Goal: Check status: Check status

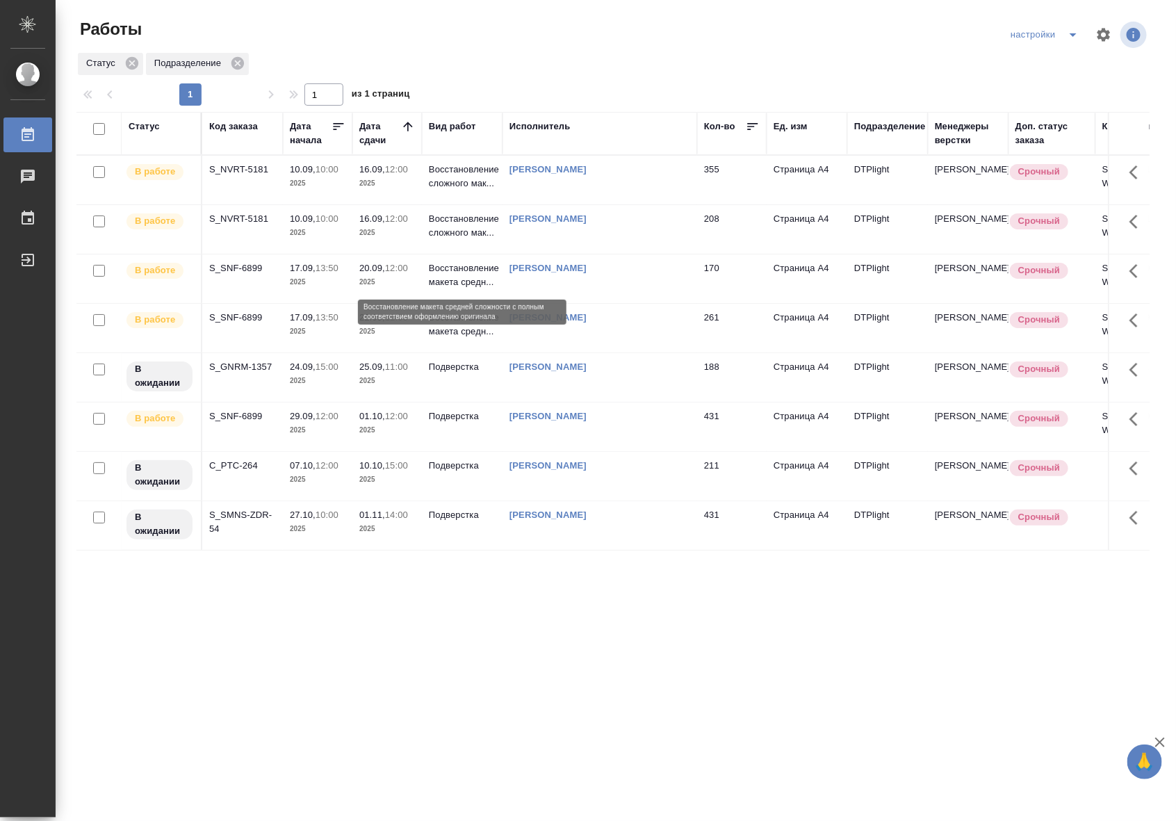
click at [437, 273] on p "Восстановление макета средн..." at bounding box center [462, 275] width 67 height 28
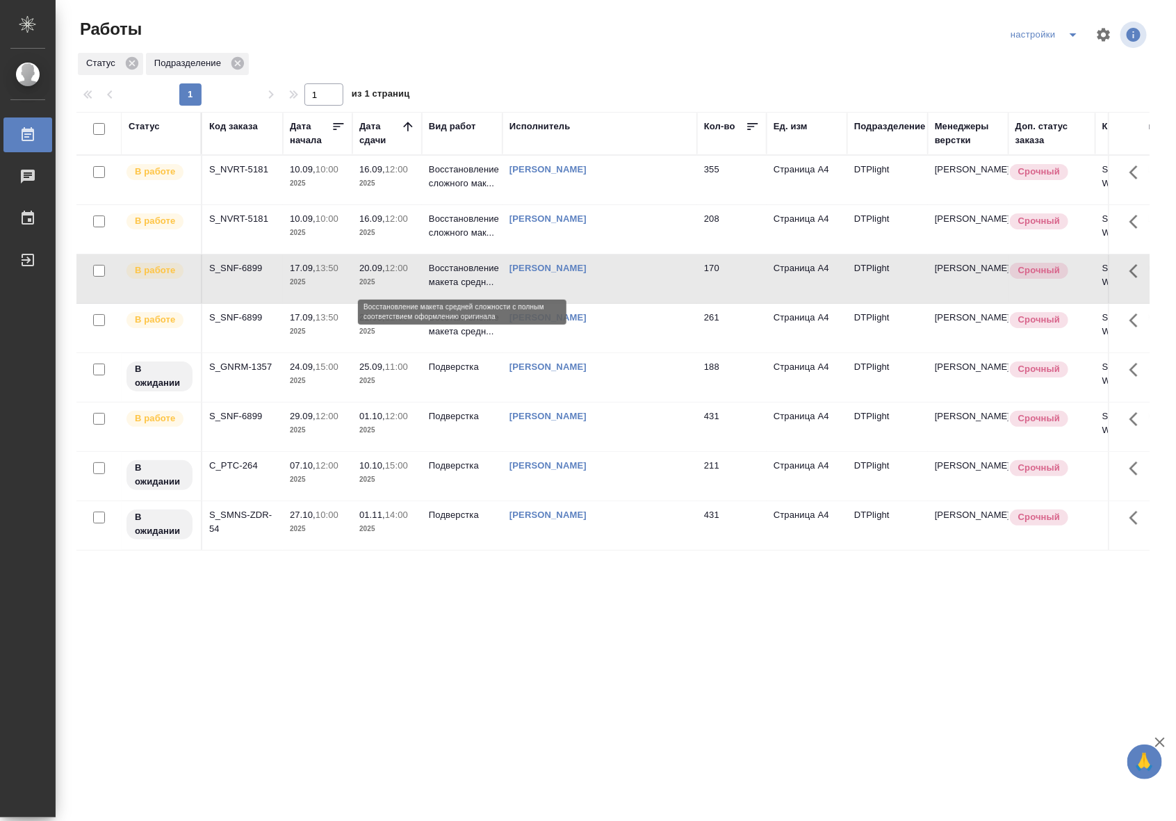
click at [437, 273] on p "Восстановление макета средн..." at bounding box center [462, 275] width 67 height 28
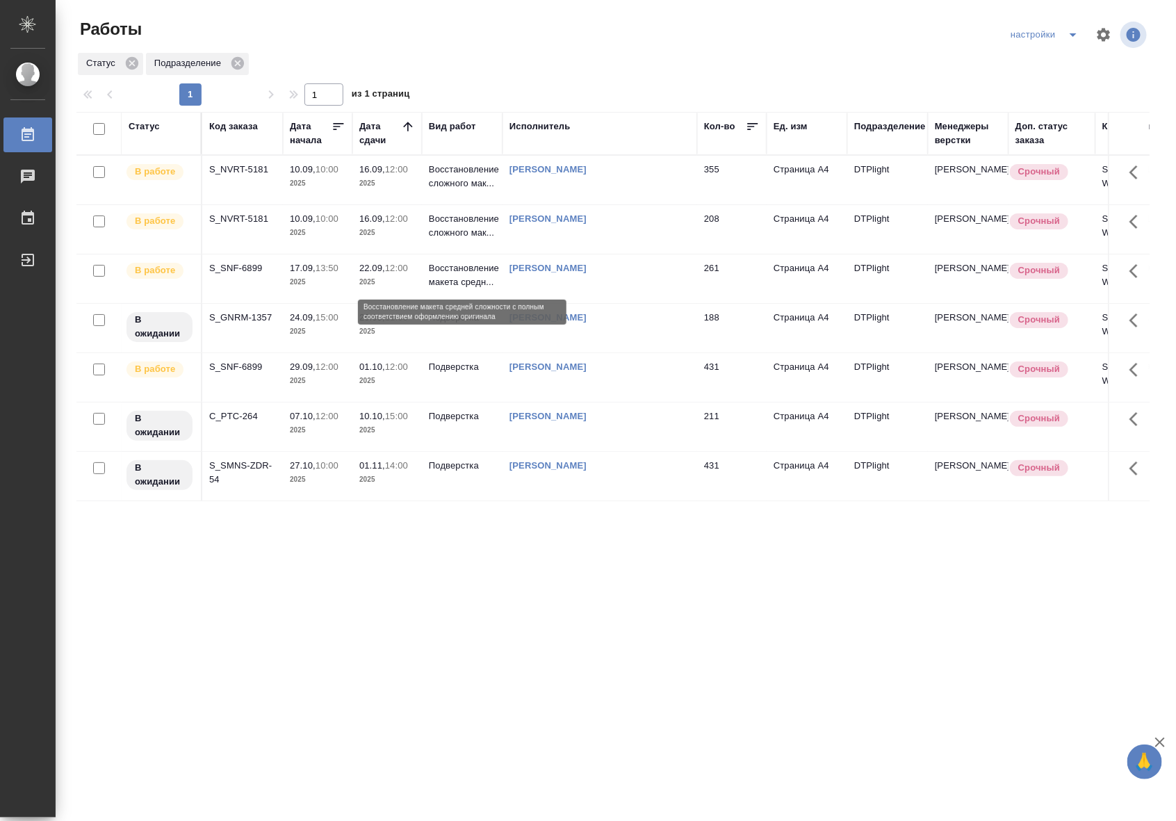
click at [446, 284] on p "Восстановление макета средн..." at bounding box center [462, 275] width 67 height 28
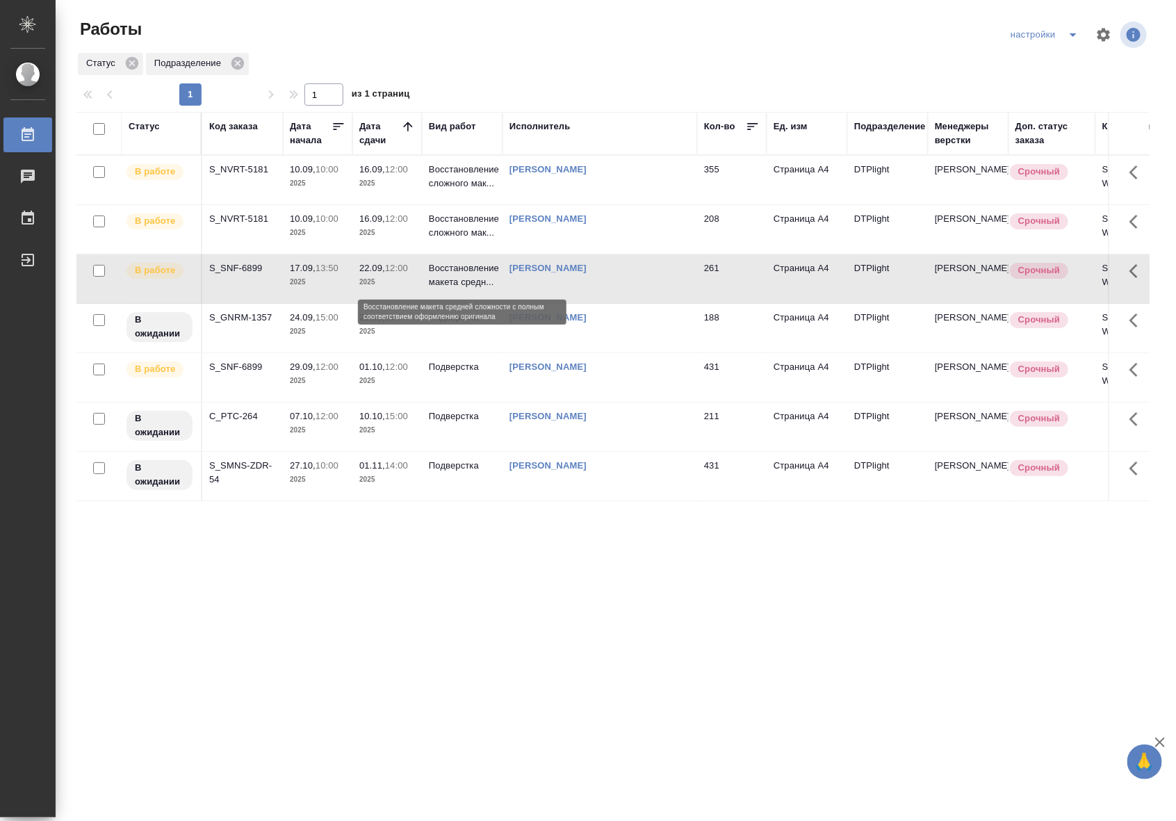
click at [446, 284] on p "Восстановление макета средн..." at bounding box center [462, 275] width 67 height 28
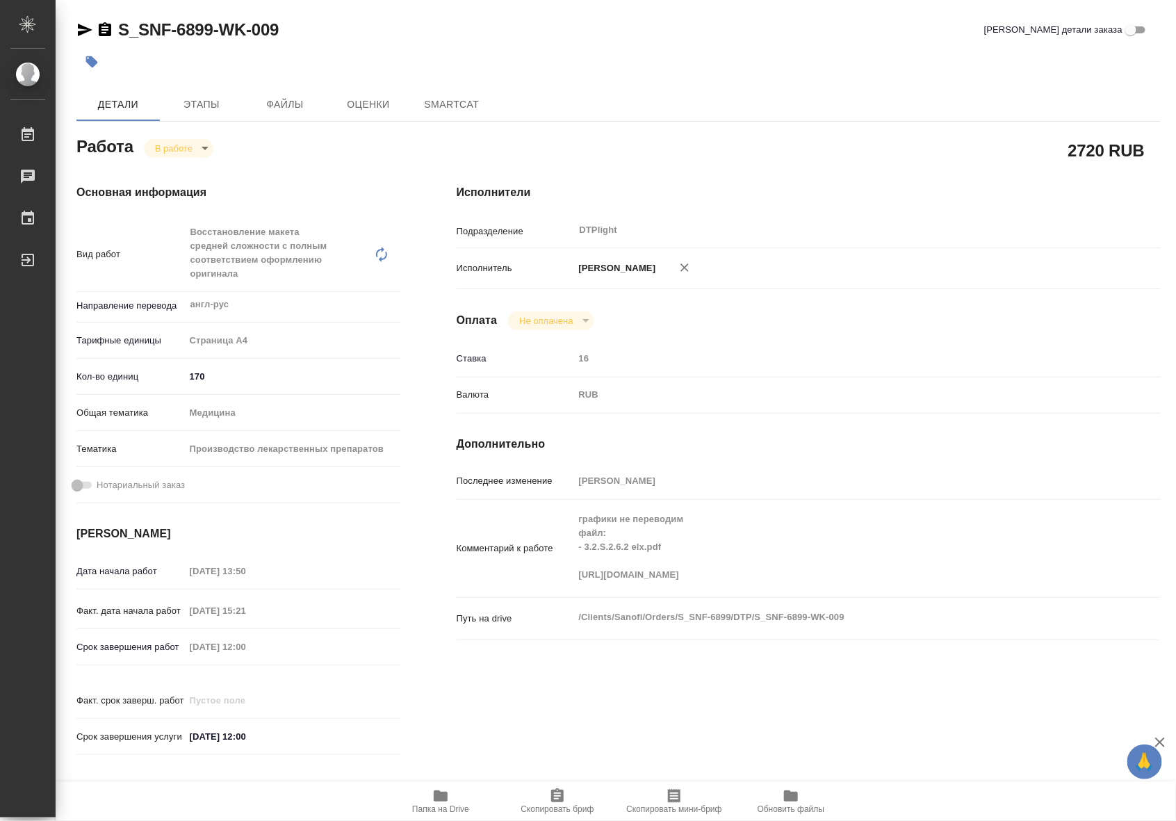
type textarea "x"
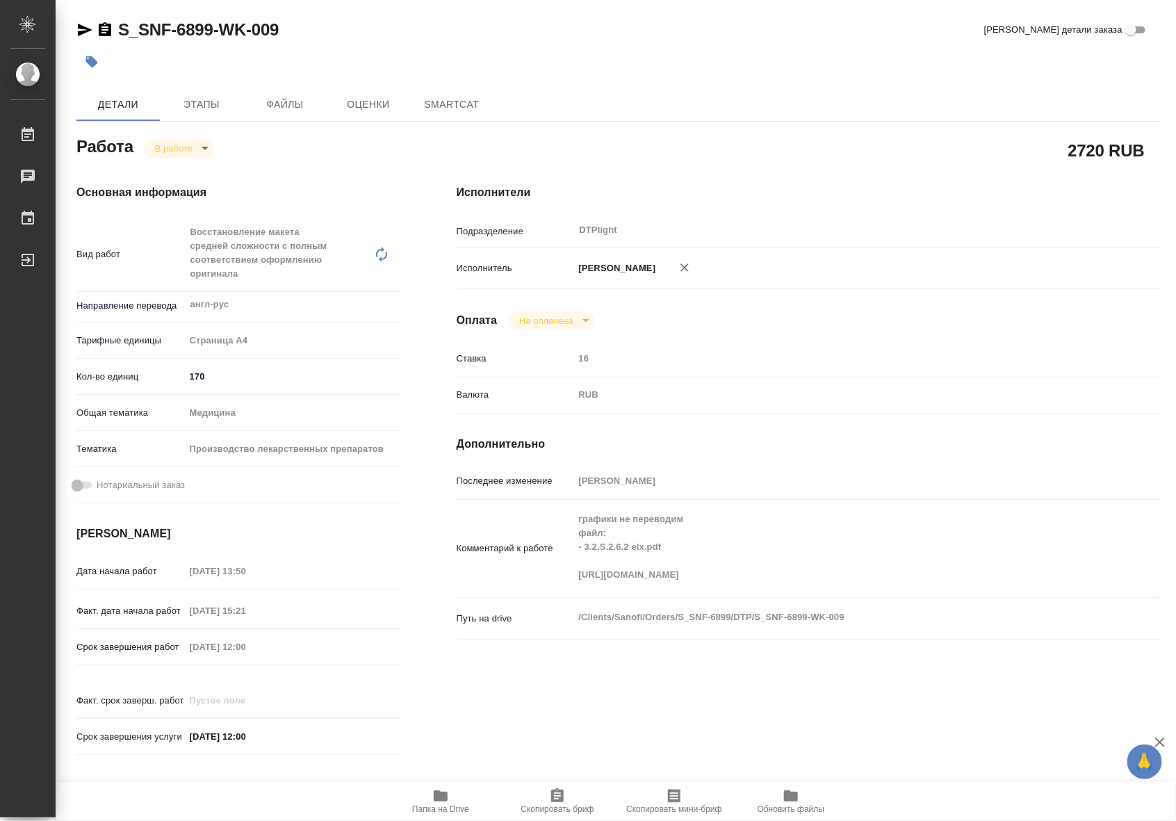
type textarea "x"
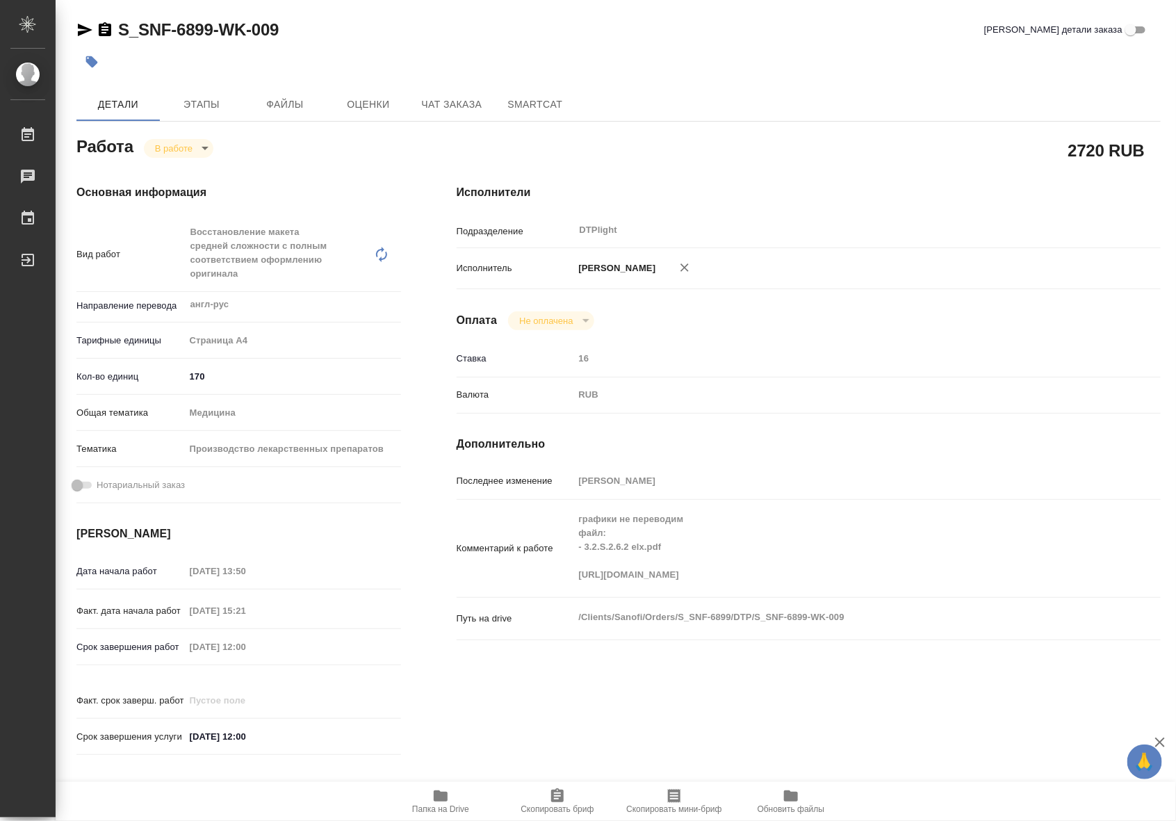
type textarea "x"
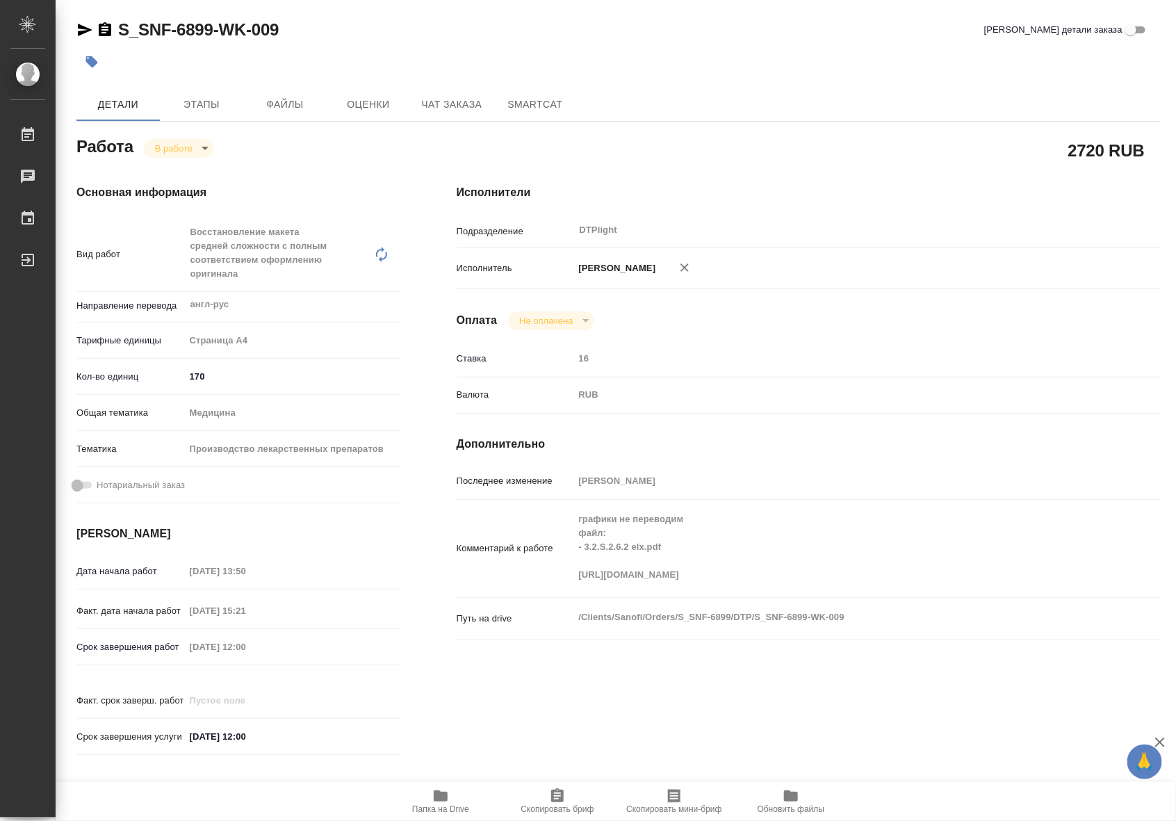
type textarea "x"
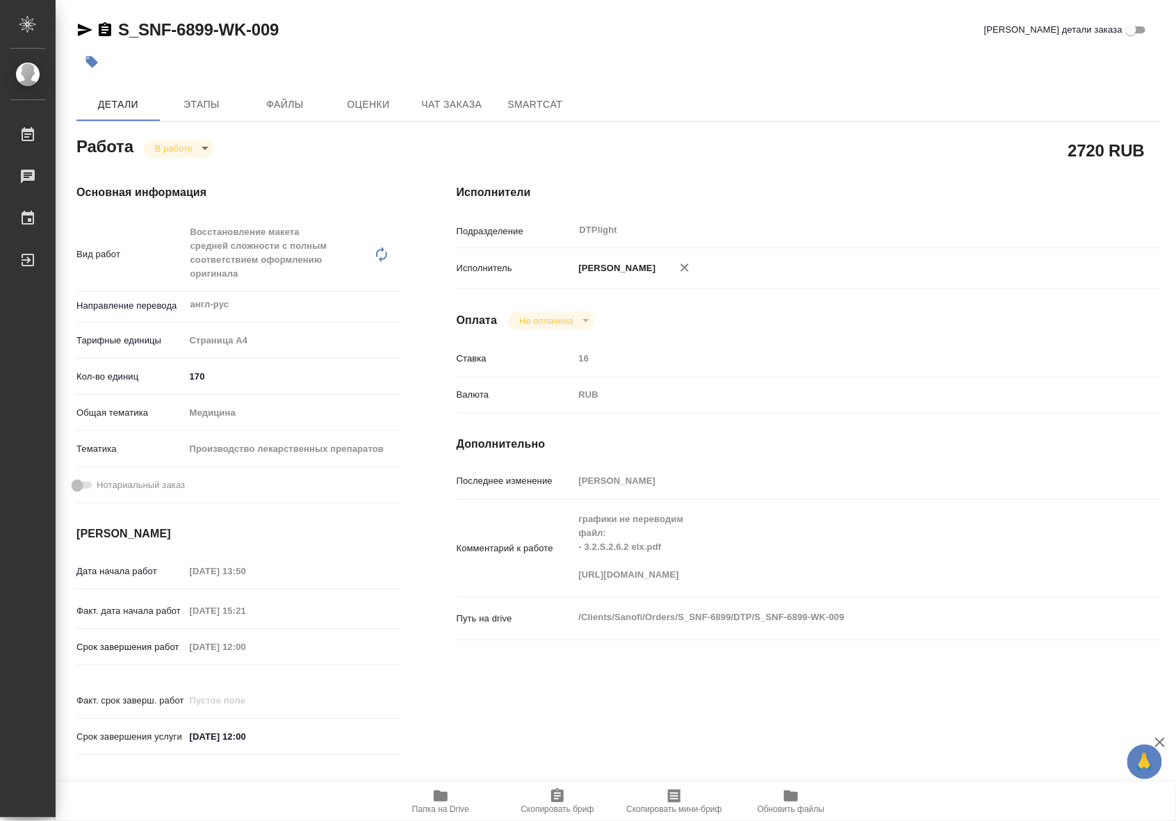
click at [428, 801] on span "Папка на Drive" at bounding box center [441, 801] width 100 height 26
click at [188, 146] on body "🙏 .cls-1 fill:#fff; AWATERA Riianova Anna Работы 0 Чаты График Выйти S_SNF-6899…" at bounding box center [588, 410] width 1176 height 821
click at [175, 177] on button "Выполнен" at bounding box center [180, 171] width 51 height 15
type textarea "x"
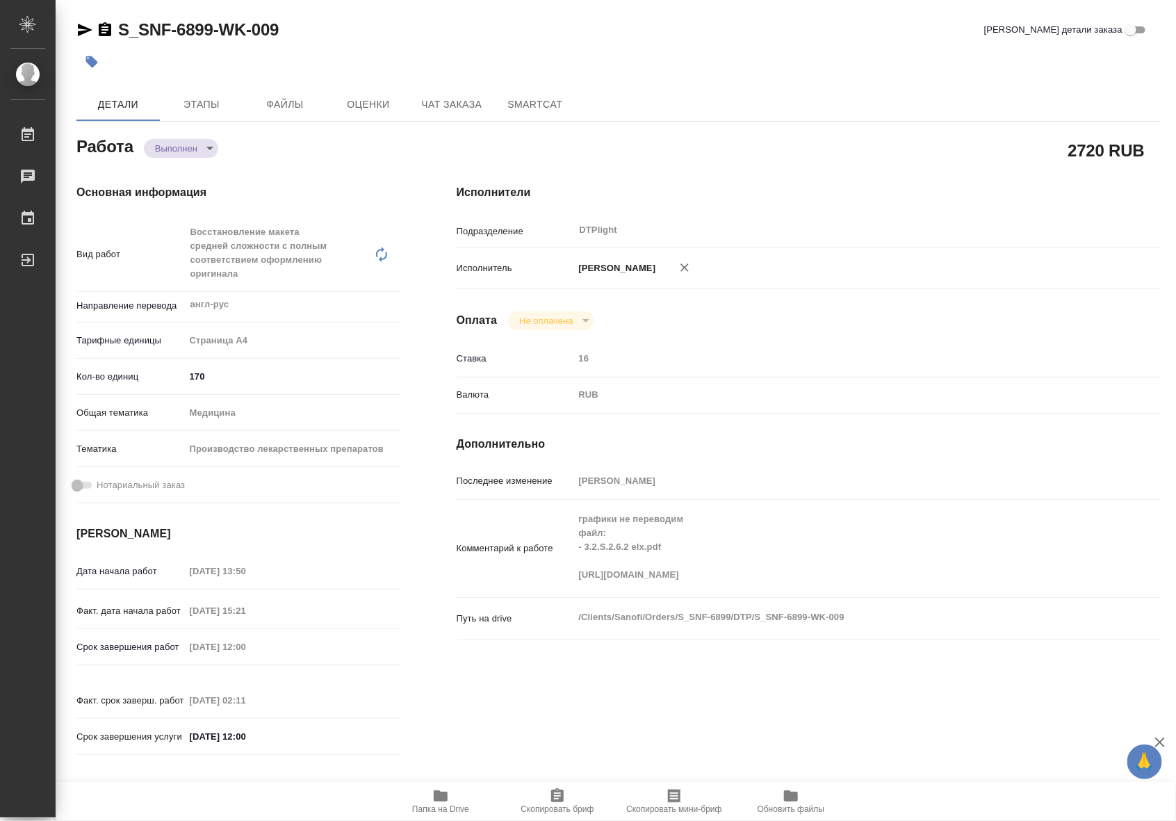
type textarea "x"
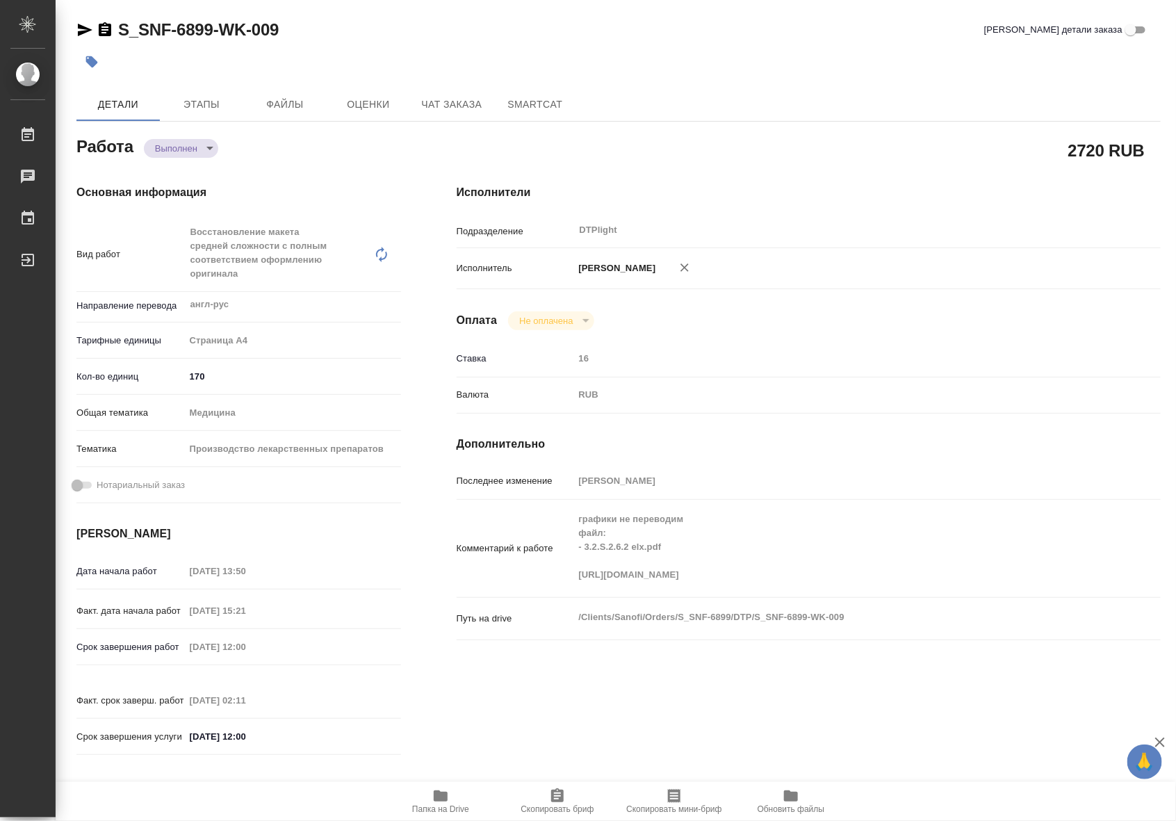
type textarea "x"
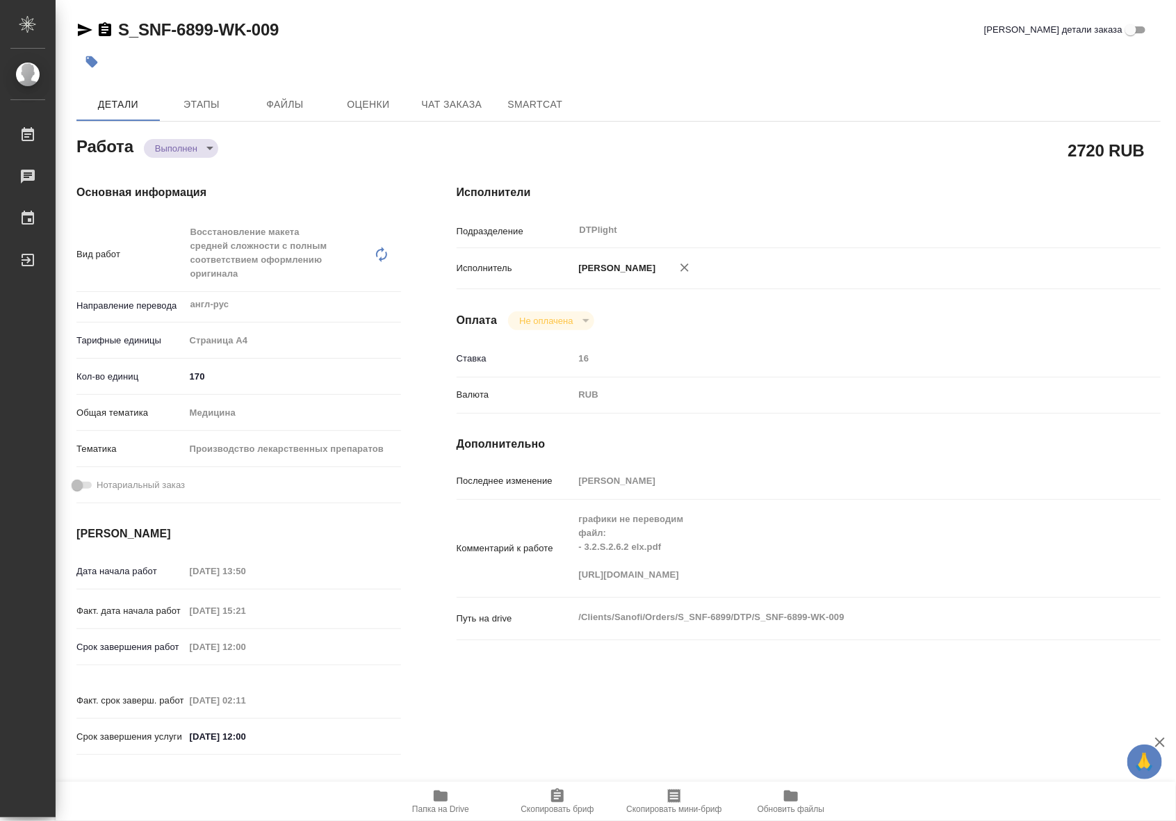
type textarea "x"
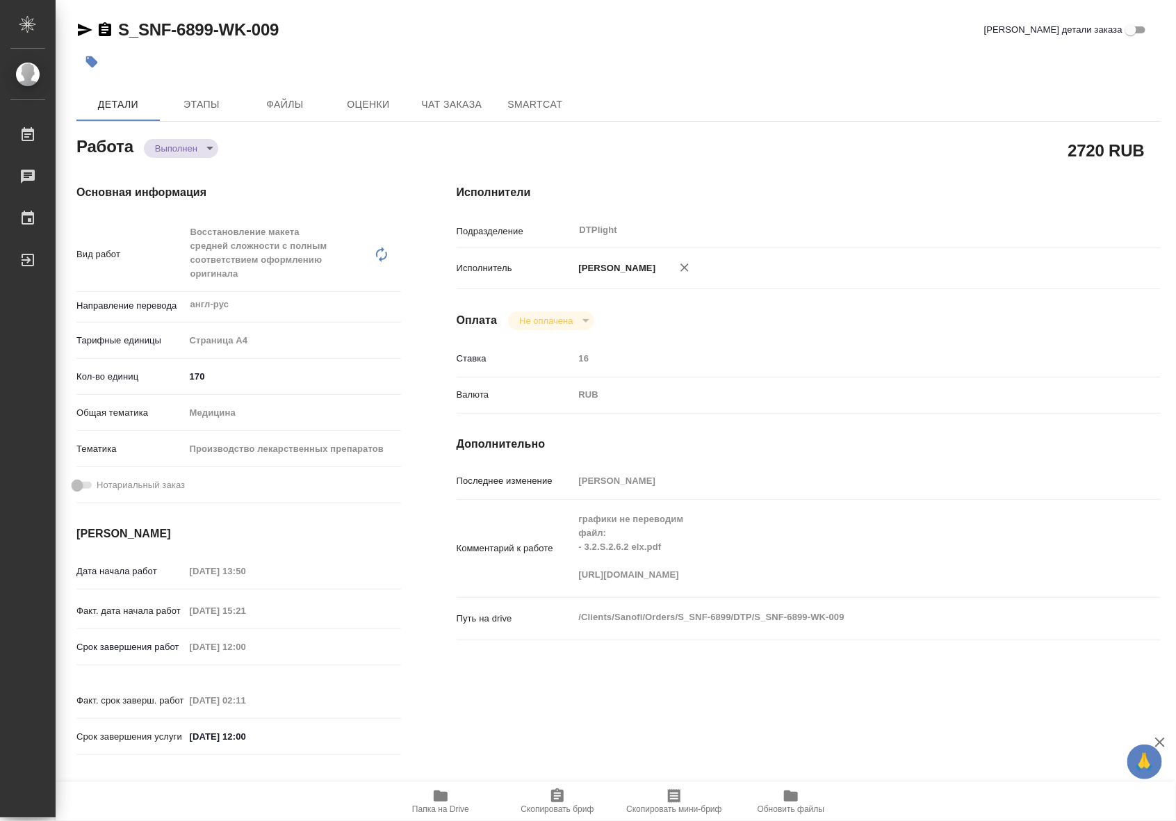
type textarea "x"
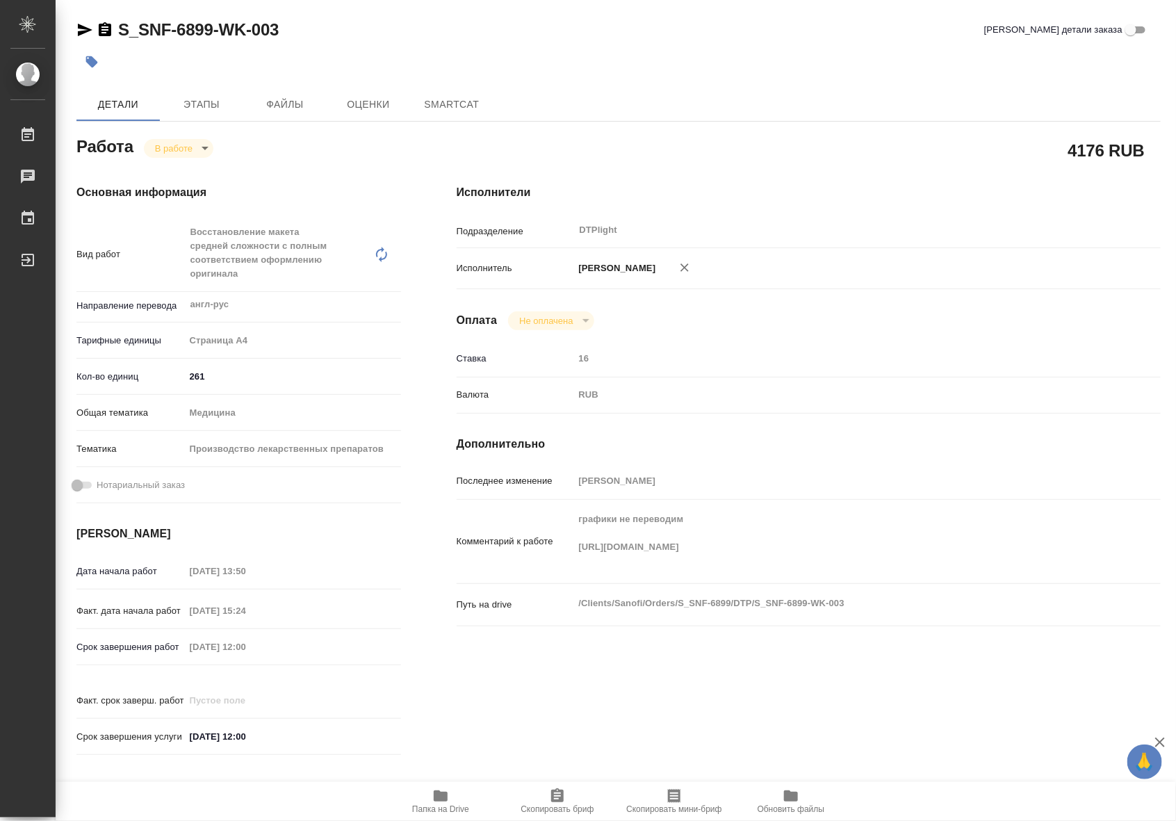
type textarea "x"
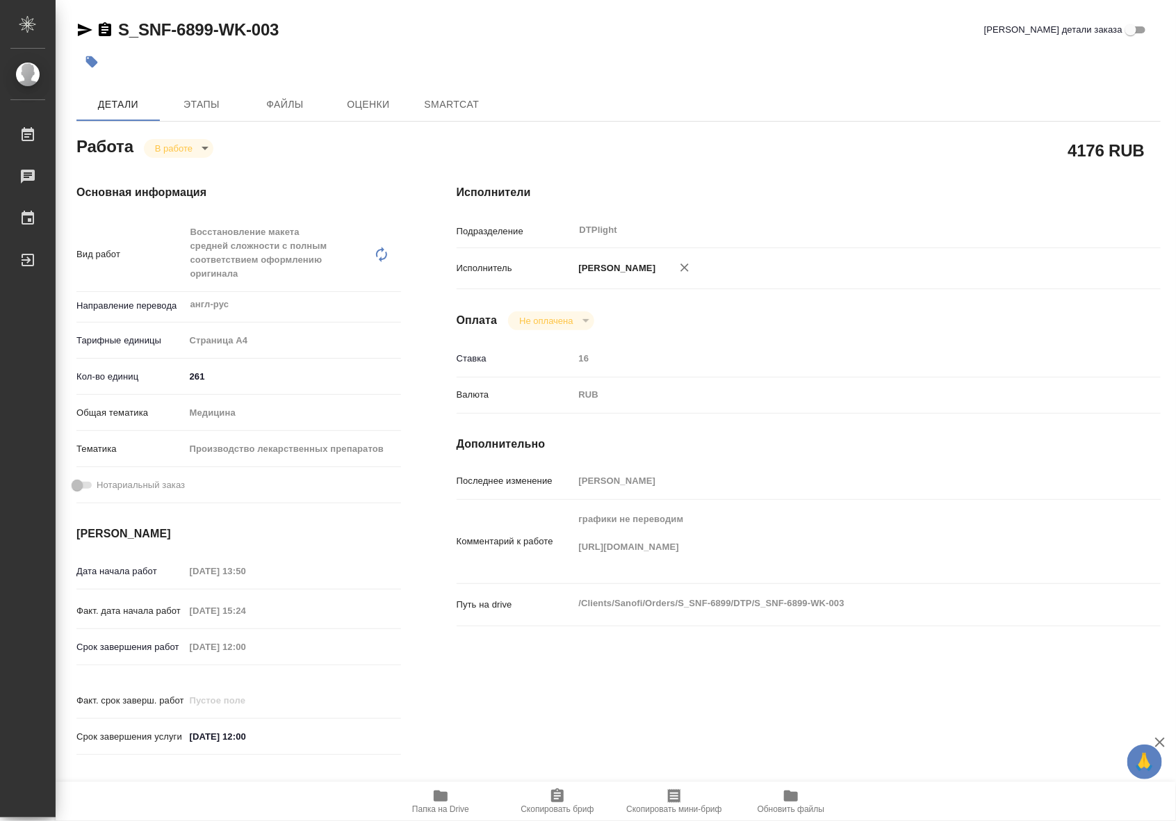
type textarea "x"
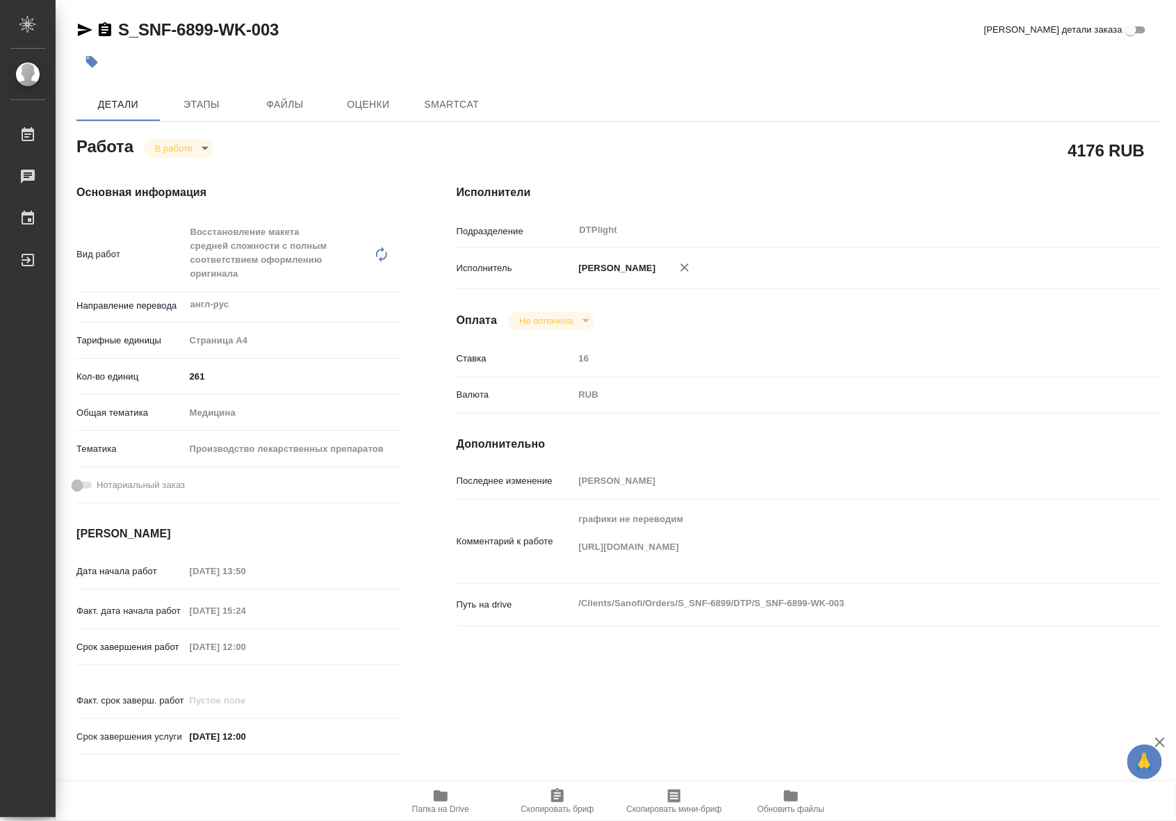
type textarea "x"
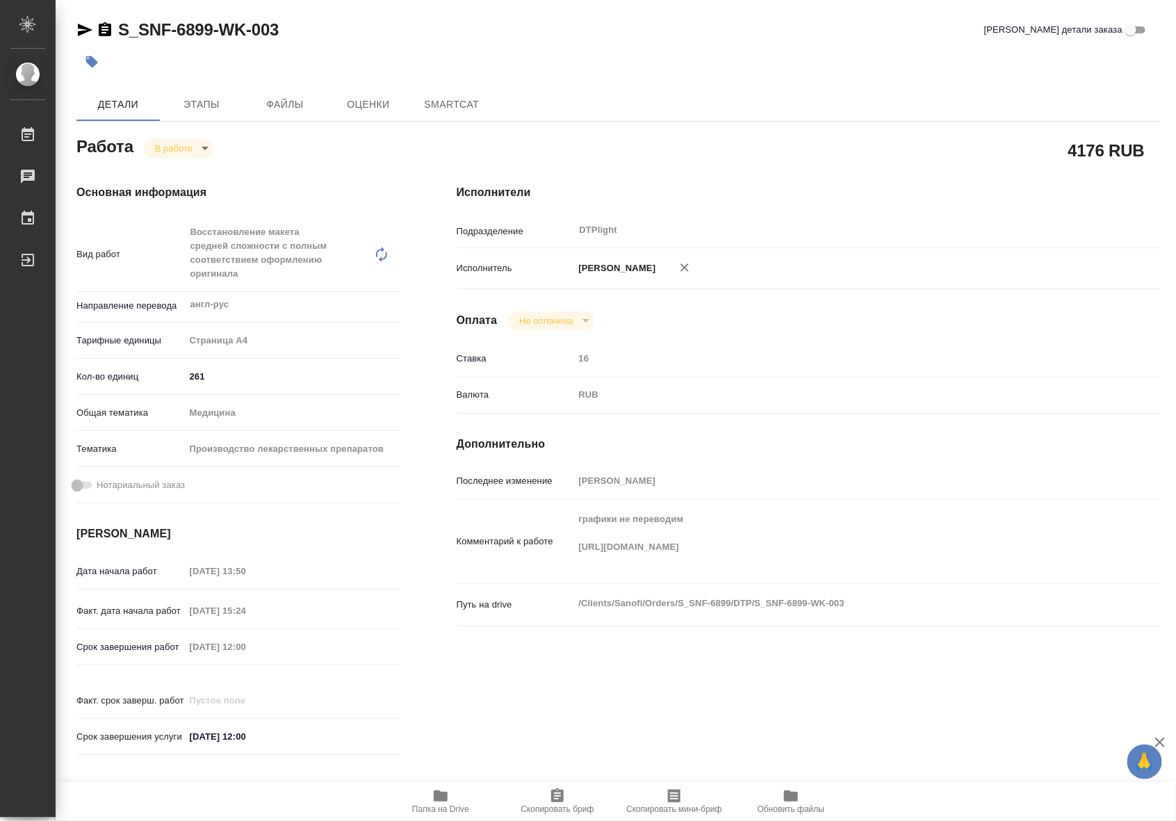
type textarea "x"
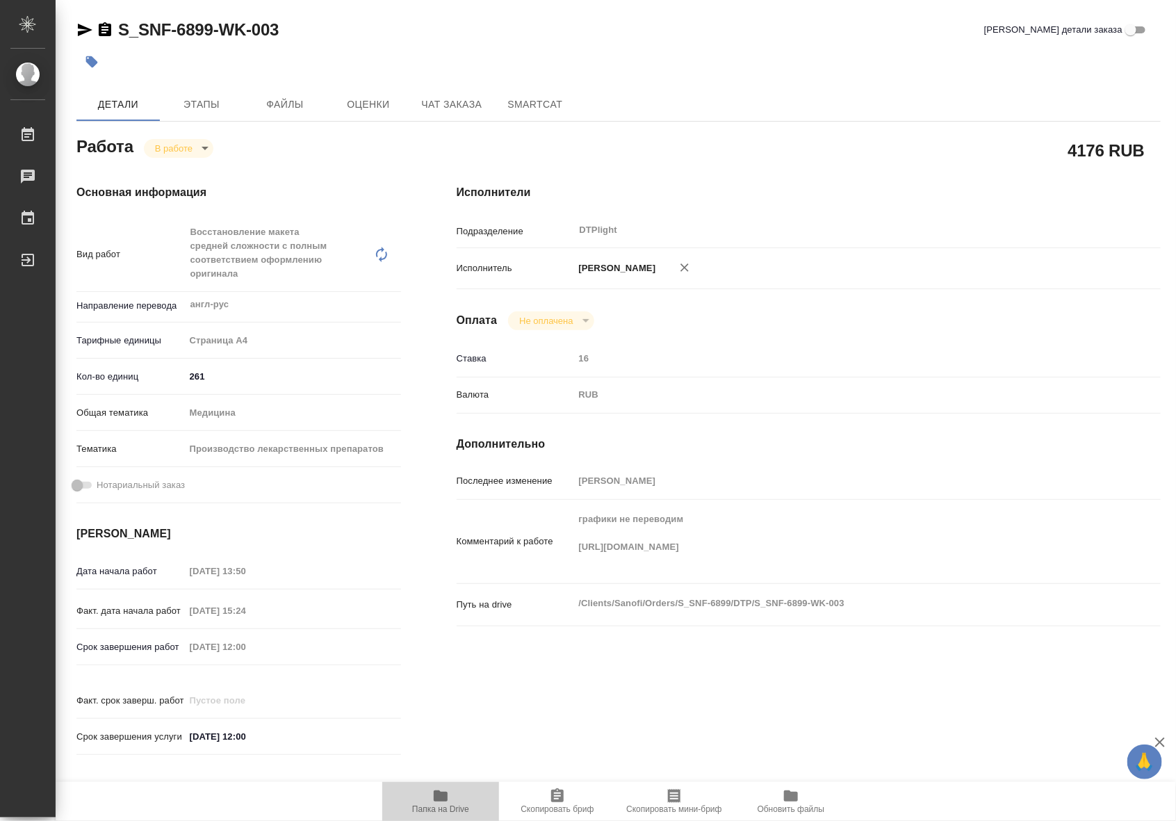
click at [435, 791] on icon "button" at bounding box center [441, 795] width 14 height 11
type textarea "x"
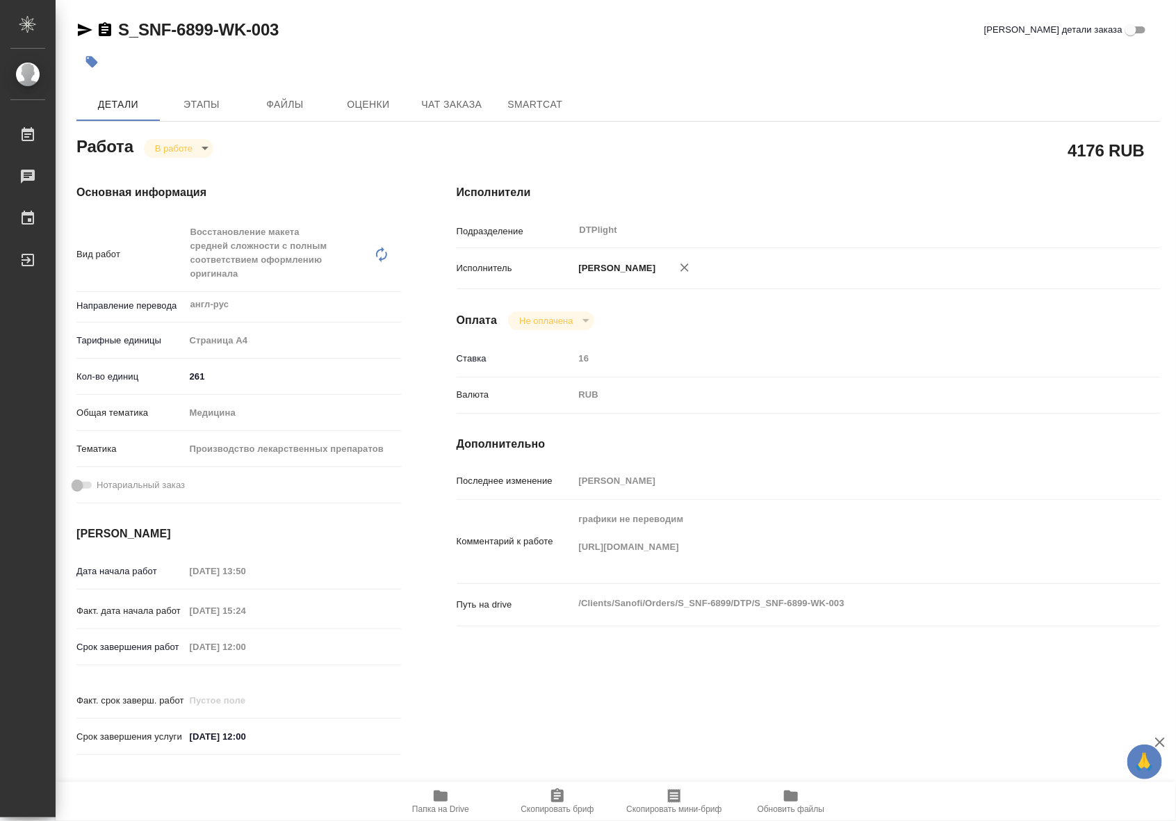
type textarea "x"
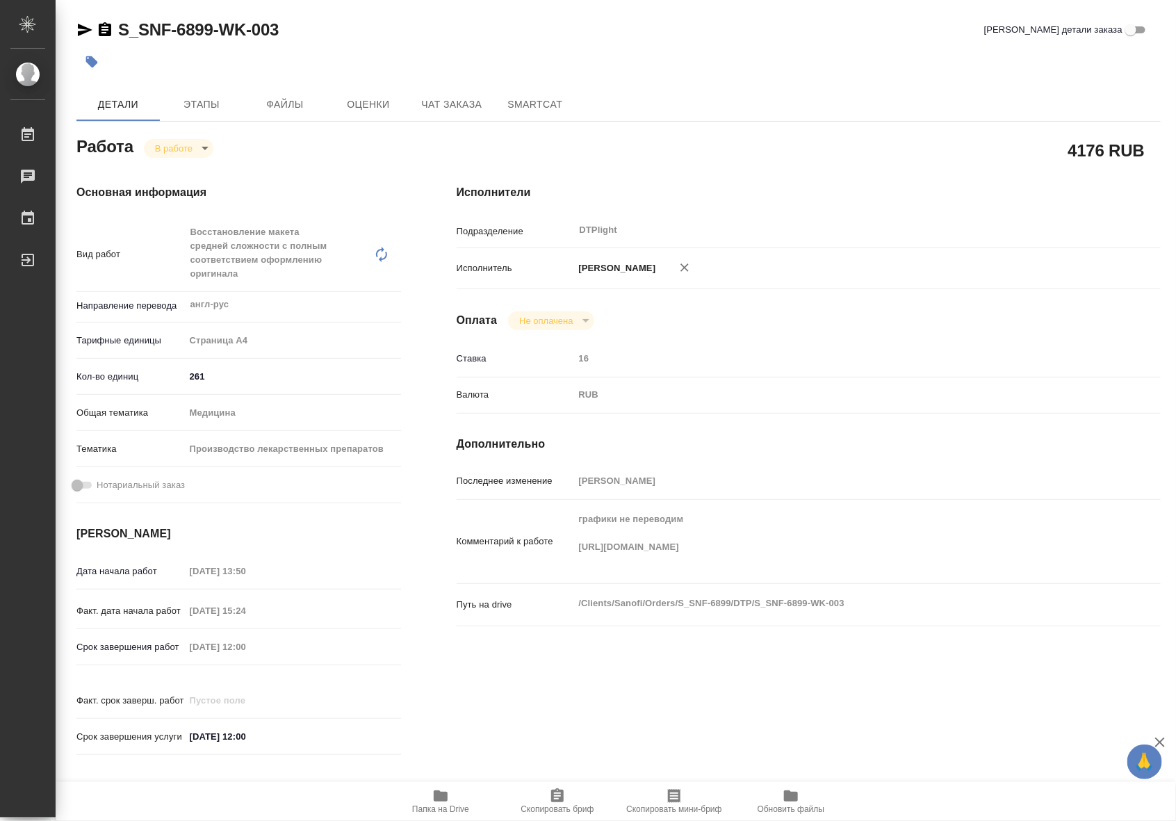
type textarea "x"
